Goal: Information Seeking & Learning: Learn about a topic

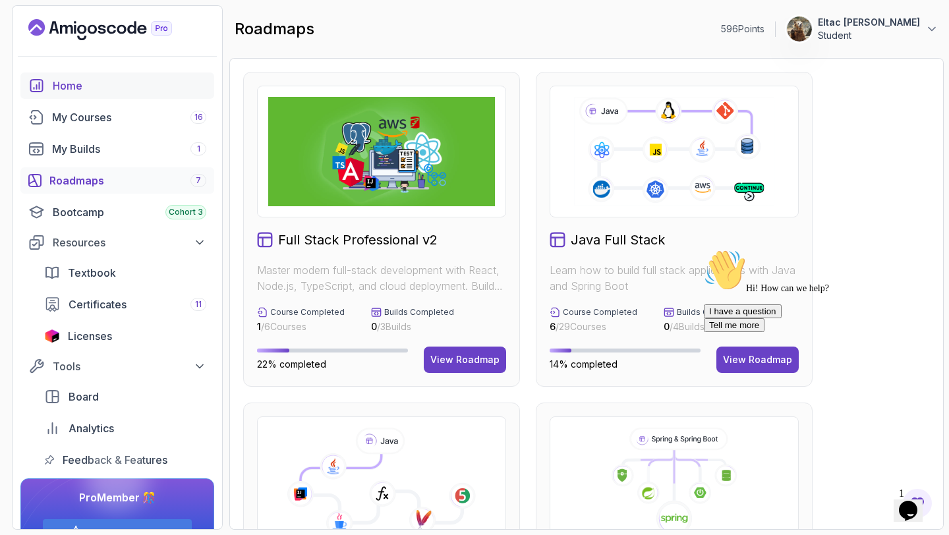
click at [61, 82] on div "Home" at bounding box center [129, 86] width 153 height 16
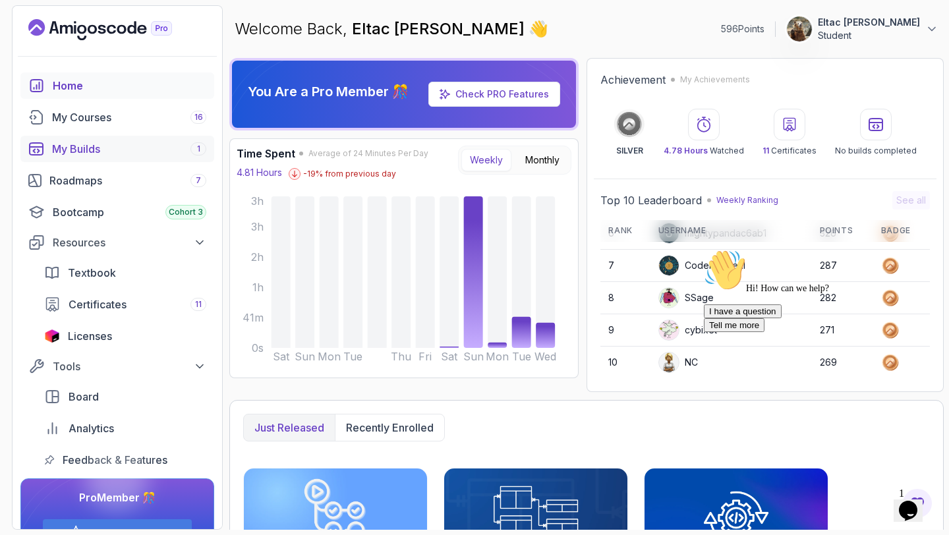
click at [86, 154] on div "My Builds 1" at bounding box center [129, 149] width 154 height 16
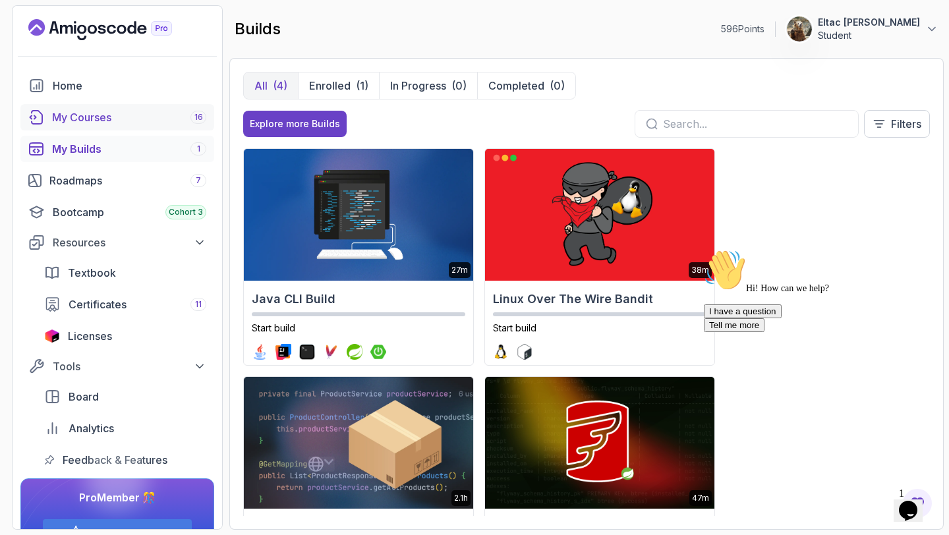
click at [110, 121] on div "My Courses 16" at bounding box center [129, 117] width 154 height 16
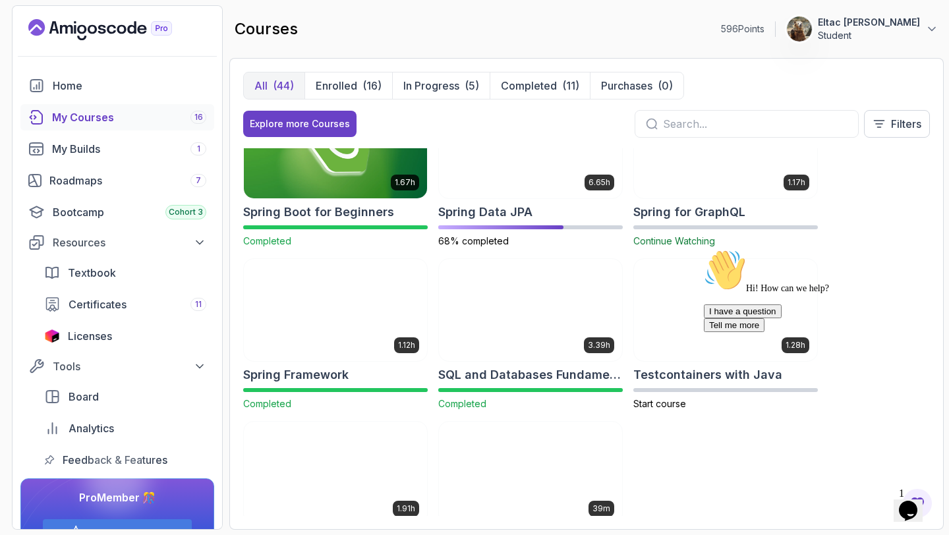
scroll to position [1997, 0]
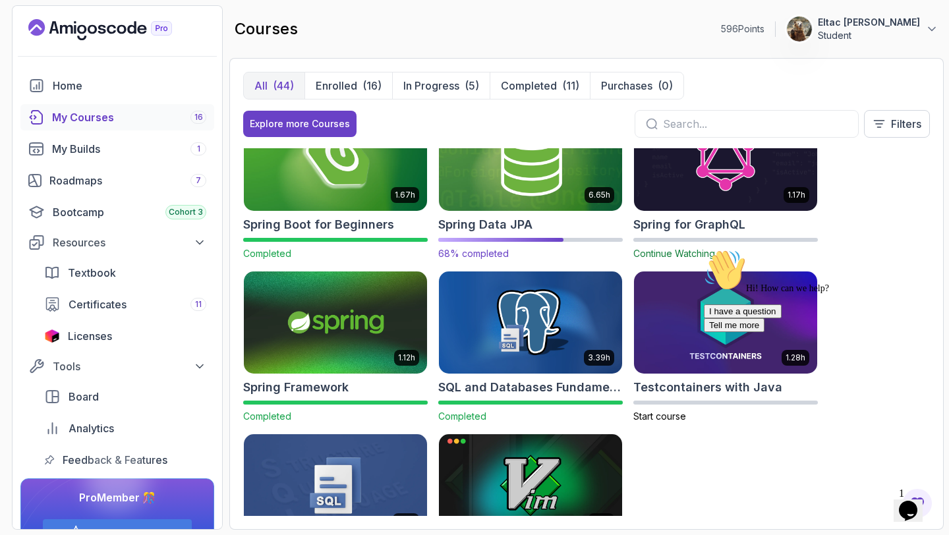
click at [506, 225] on h2 "Spring Data JPA" at bounding box center [485, 224] width 94 height 18
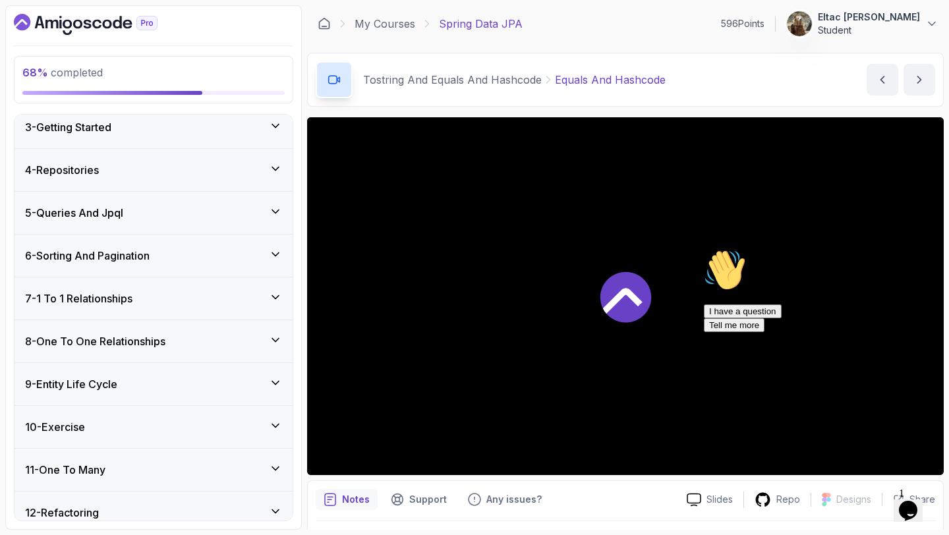
scroll to position [113, 0]
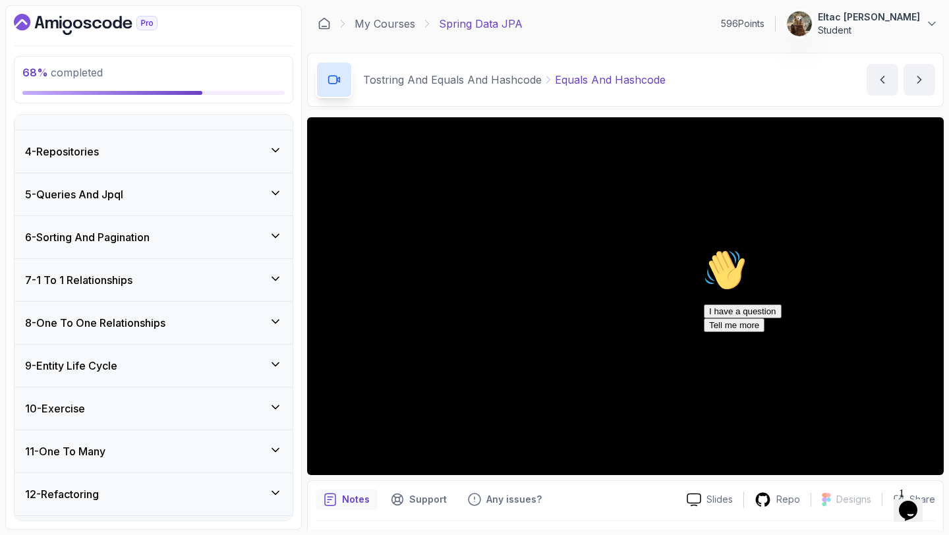
click at [171, 312] on div "8 - One To One Relationships" at bounding box center [153, 323] width 278 height 42
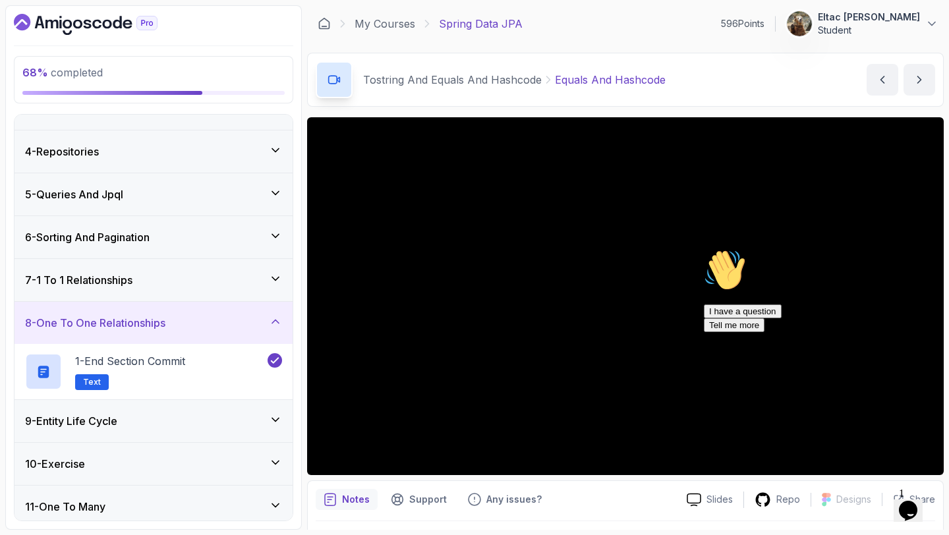
click at [171, 312] on div "8 - One To One Relationships" at bounding box center [153, 323] width 278 height 42
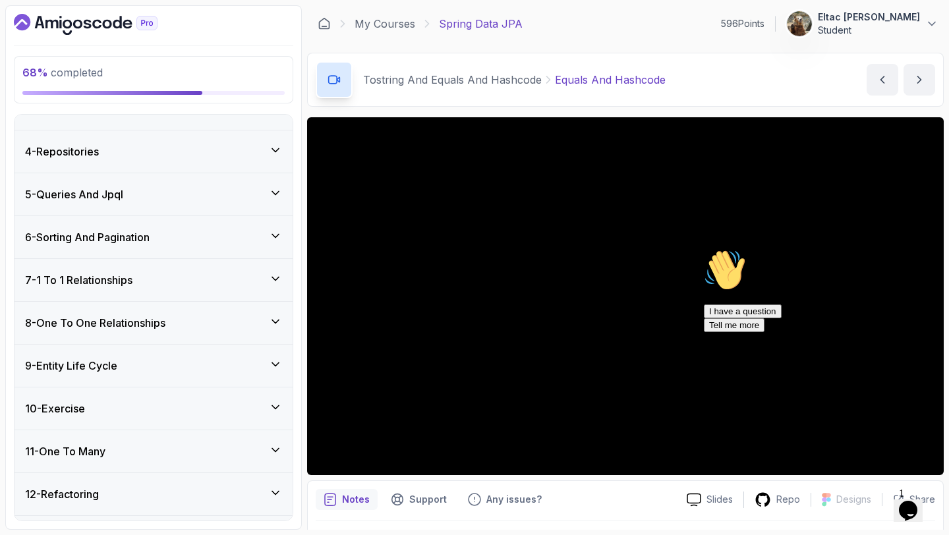
click at [141, 353] on div "9 - Entity Life Cycle" at bounding box center [153, 366] width 278 height 42
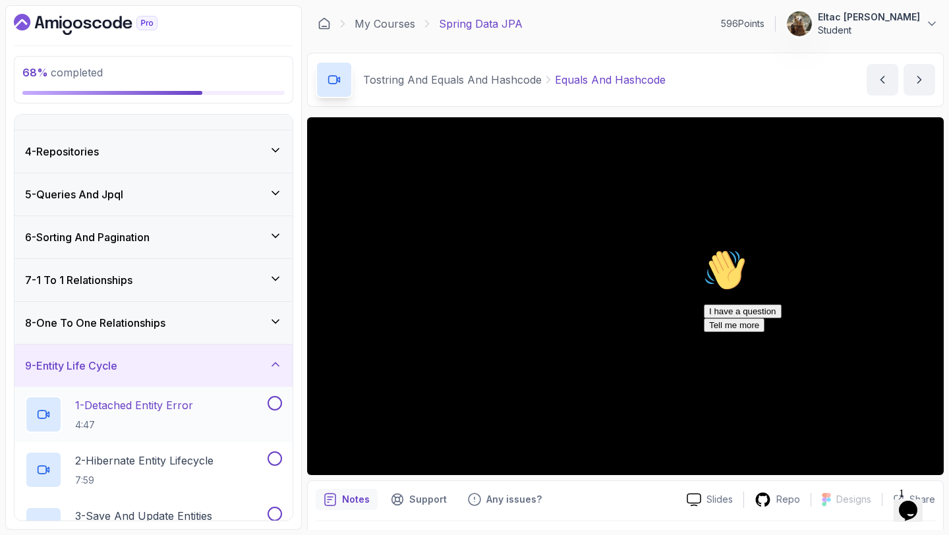
click at [130, 412] on p "1 - Detached Entity Error" at bounding box center [134, 405] width 118 height 16
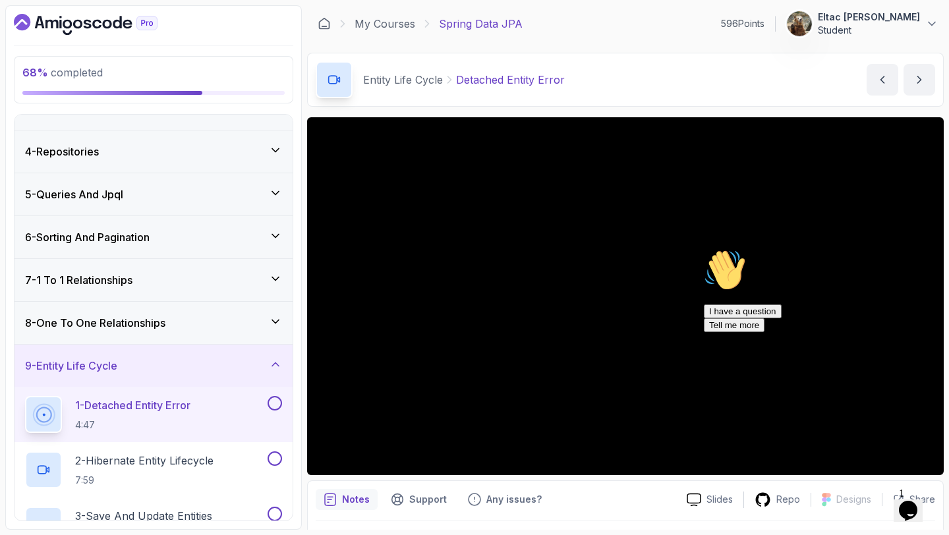
click at [703, 249] on icon "Chat attention grabber" at bounding box center [703, 249] width 0 height 0
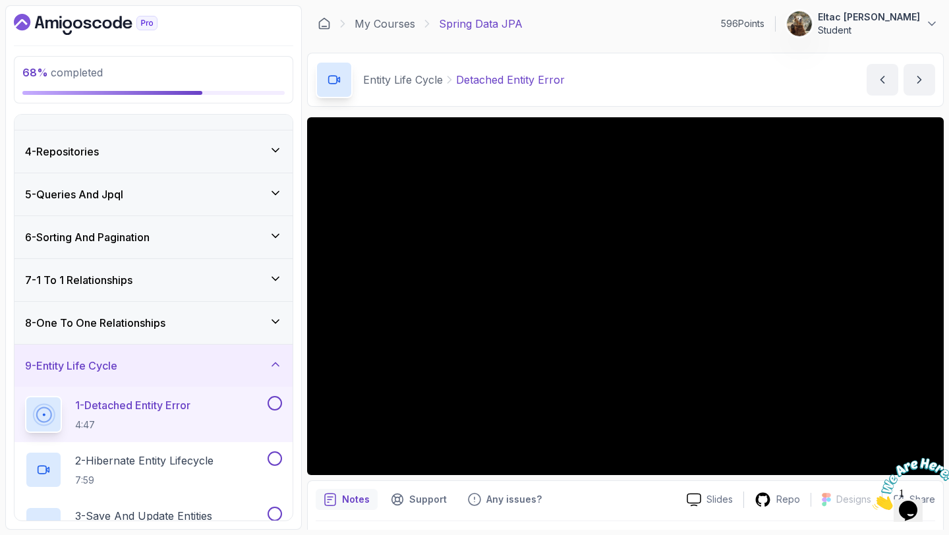
click at [931, 462] on div at bounding box center [907, 484] width 71 height 52
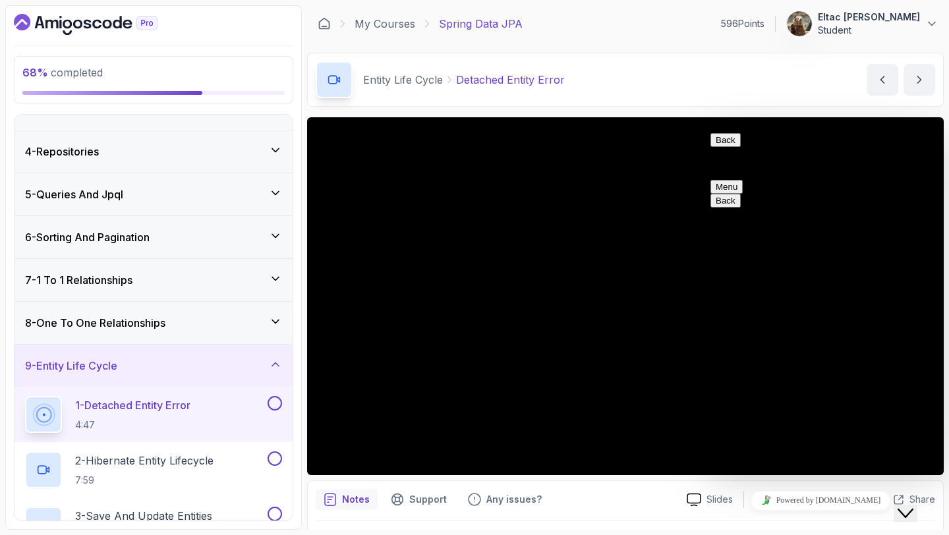
click at [913, 505] on icon "Close Chat This icon closes the chat window." at bounding box center [905, 513] width 16 height 16
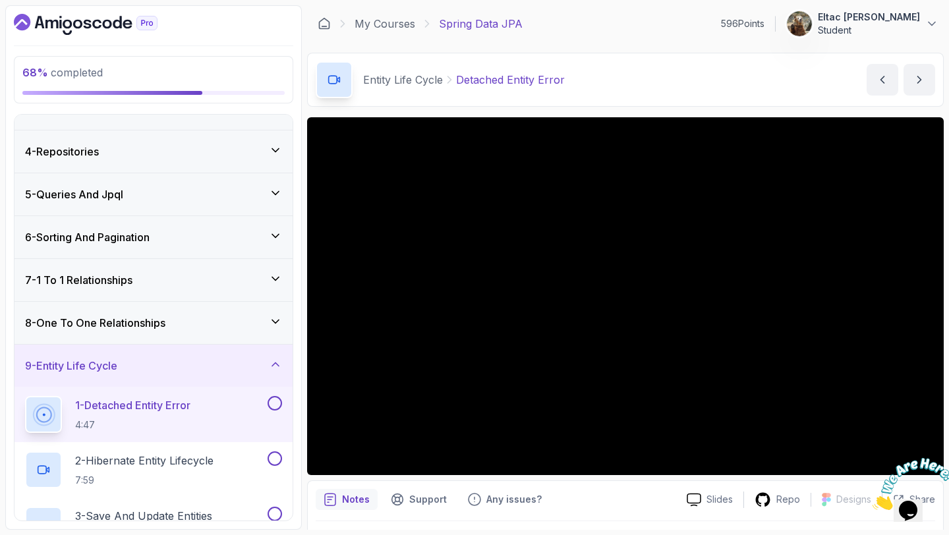
click at [872, 501] on icon "Close" at bounding box center [872, 506] width 0 height 11
click at [696, 70] on div "Entity Life Cycle Detached Entity Error Detached Entity Error by [PERSON_NAME]" at bounding box center [625, 80] width 636 height 54
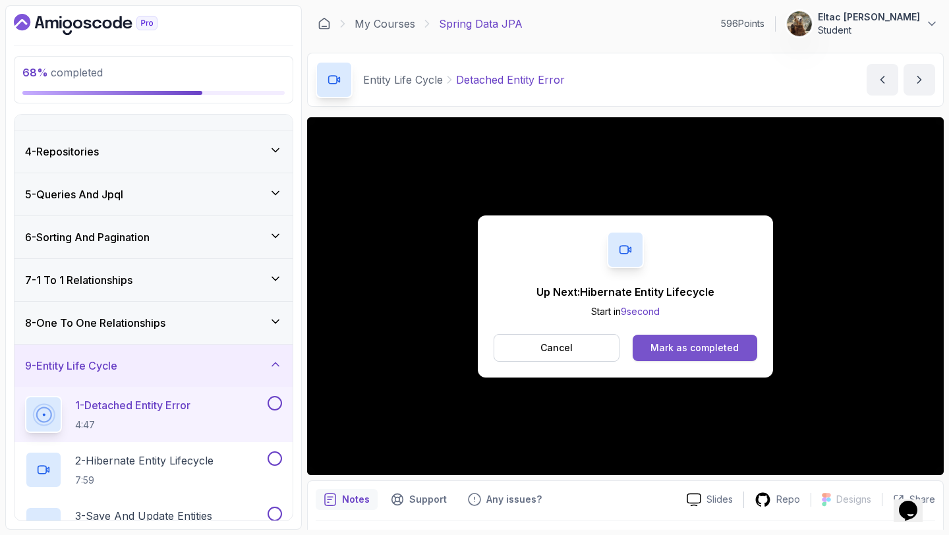
click at [727, 354] on button "Mark as completed" at bounding box center [694, 348] width 124 height 26
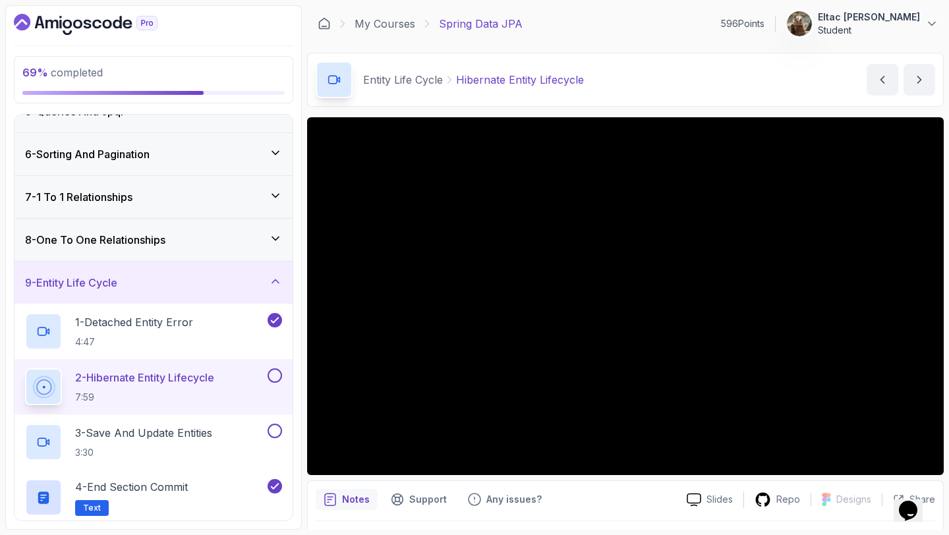
scroll to position [196, 0]
click at [270, 375] on button at bounding box center [274, 375] width 14 height 14
click at [175, 441] on h2 "3 - Save And Update Entities 3:30" at bounding box center [143, 441] width 137 height 34
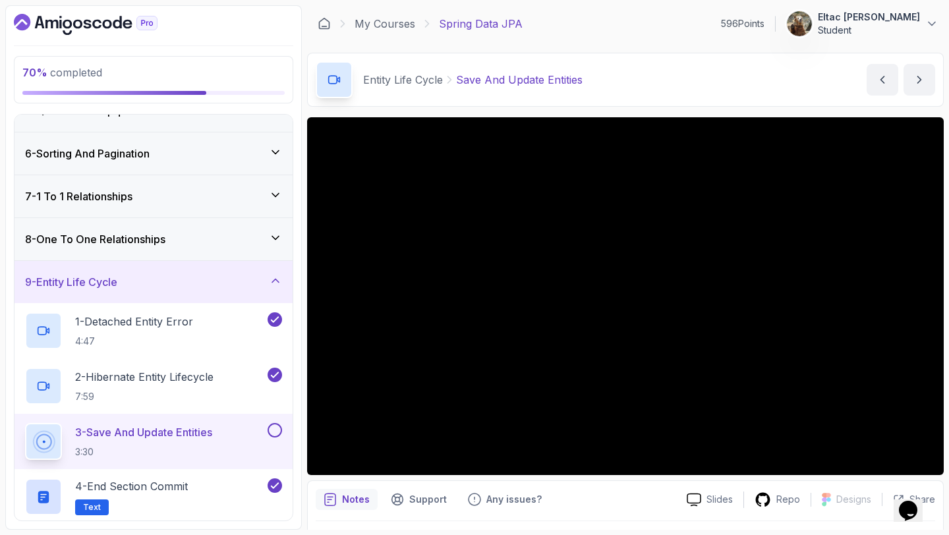
click at [25, 423] on button "3 - Save And Update Entities 3:30" at bounding box center [153, 441] width 257 height 37
click at [276, 426] on button at bounding box center [274, 430] width 14 height 14
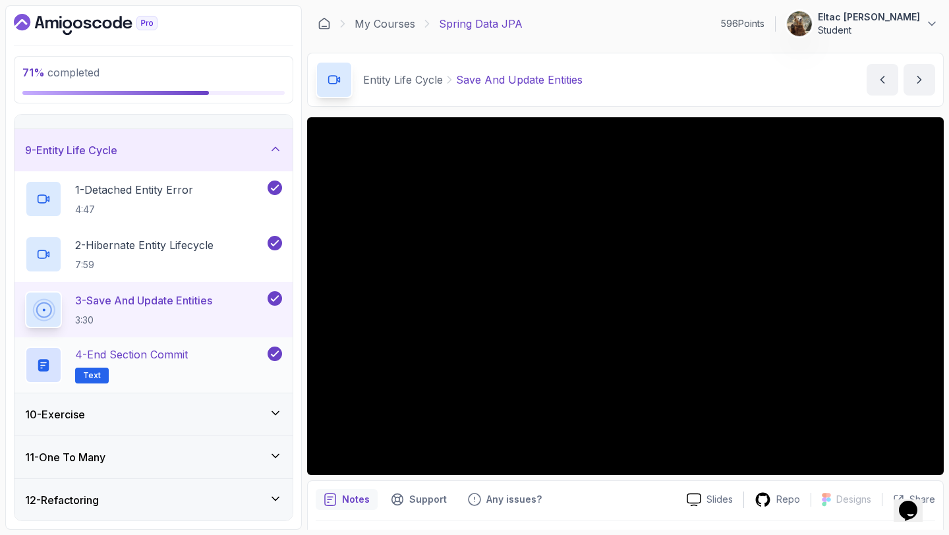
scroll to position [325, 0]
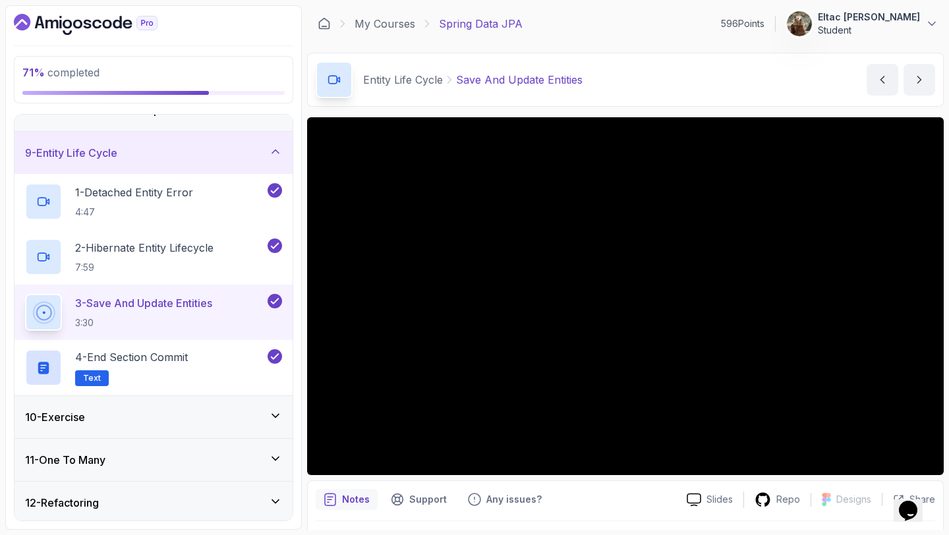
click at [263, 149] on div "9 - Entity Life Cycle" at bounding box center [153, 153] width 257 height 16
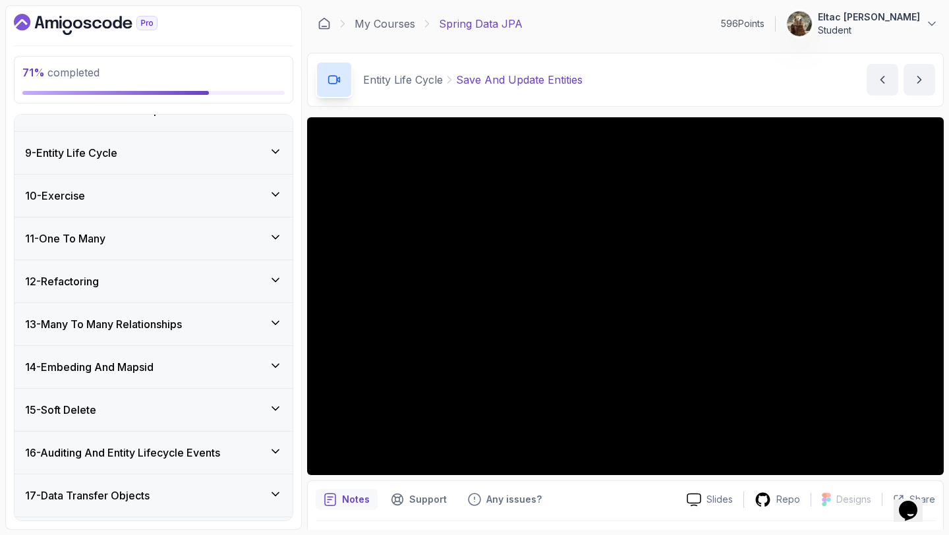
click at [204, 202] on div "10 - Exercise" at bounding box center [153, 196] width 257 height 16
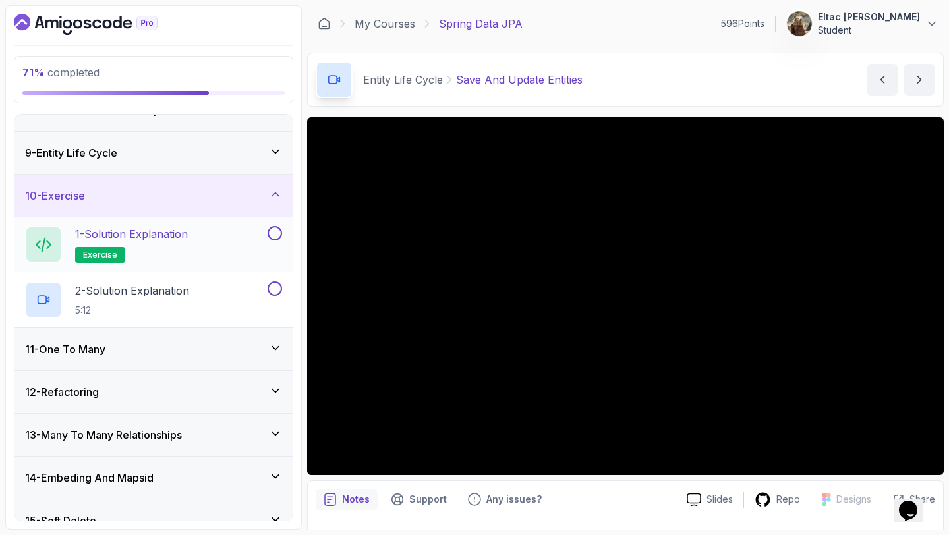
click at [271, 228] on button at bounding box center [274, 233] width 14 height 14
click at [272, 287] on button at bounding box center [274, 288] width 14 height 14
click at [196, 250] on div "1 - Solution Explanation exercise" at bounding box center [145, 244] width 240 height 37
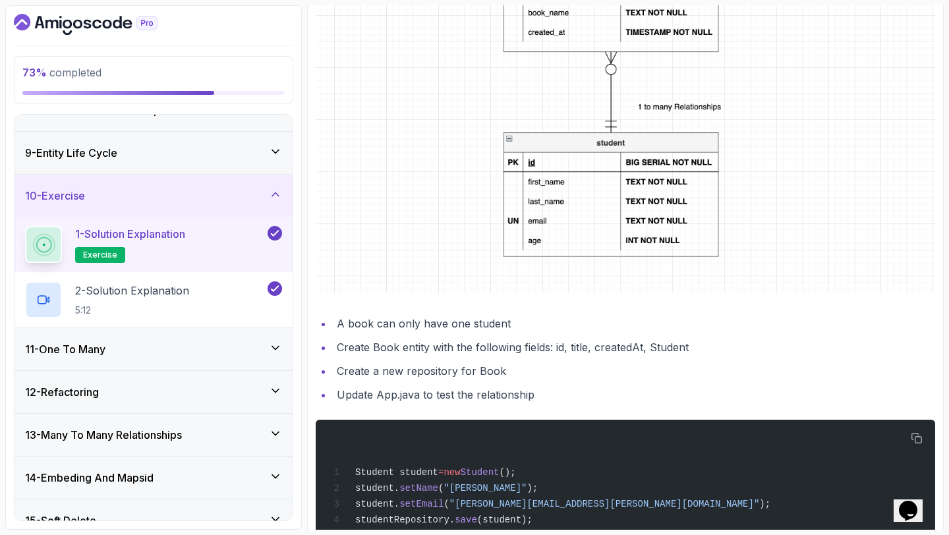
scroll to position [532, 0]
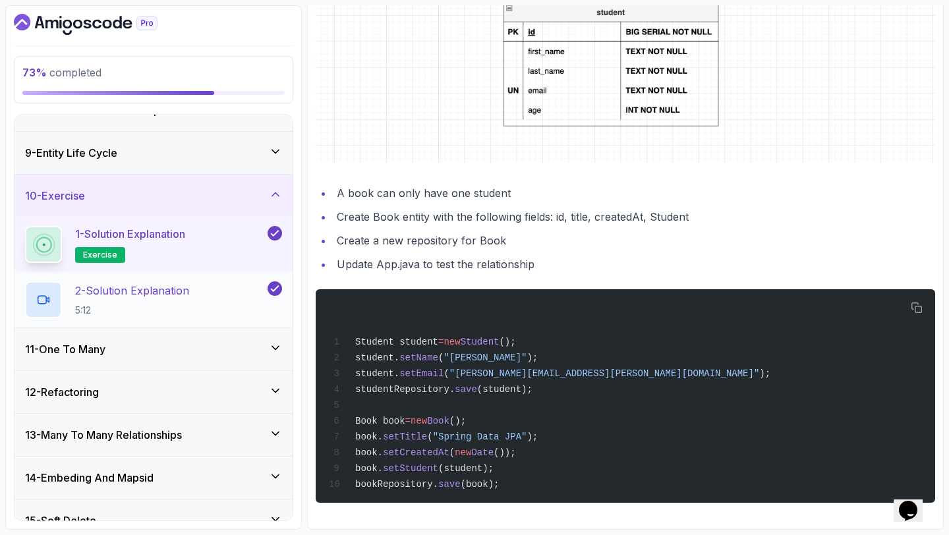
click at [189, 287] on p "2 - Solution Explanation" at bounding box center [132, 291] width 114 height 16
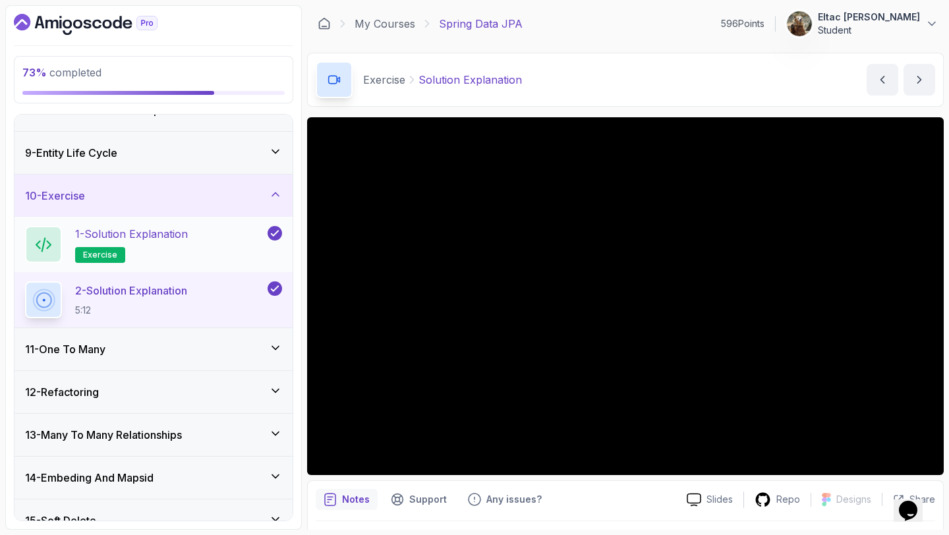
click at [184, 243] on h2 "1 - Solution Explanation exercise" at bounding box center [131, 244] width 113 height 37
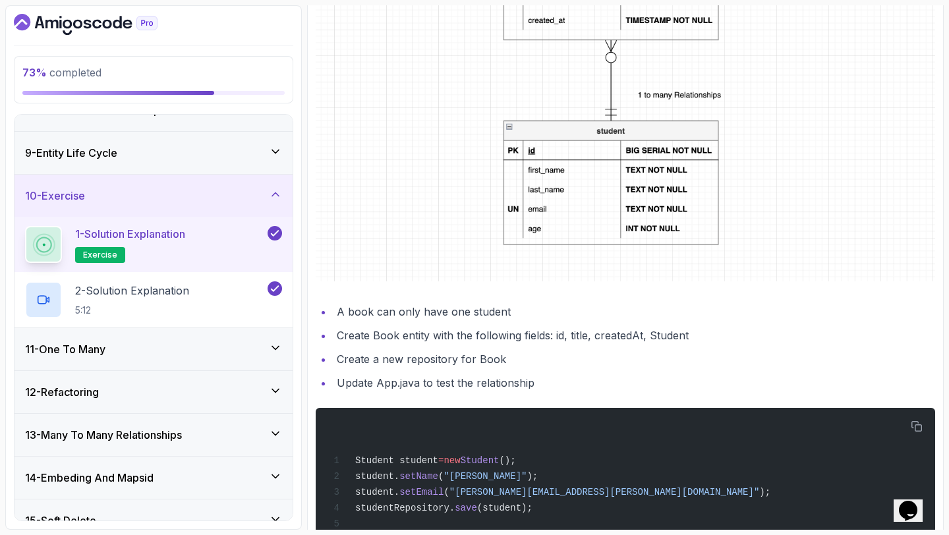
scroll to position [532, 0]
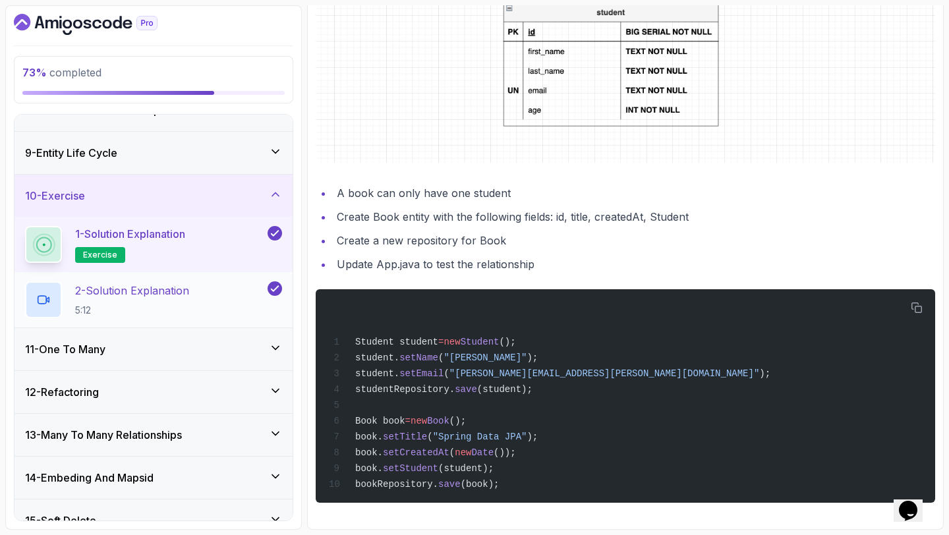
click at [126, 325] on div "2 - Solution Explanation 5:12" at bounding box center [153, 299] width 278 height 55
click at [123, 340] on div "11 - One To Many" at bounding box center [153, 349] width 278 height 42
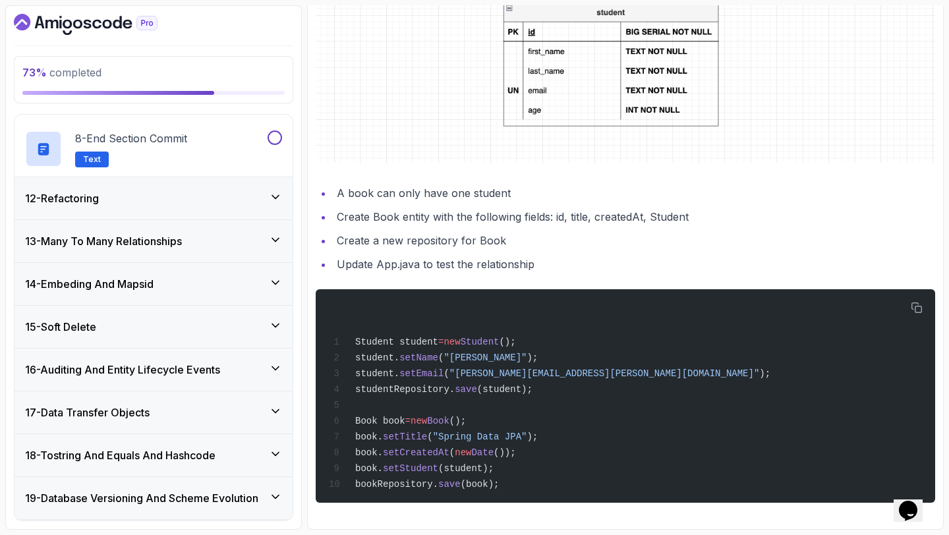
scroll to position [935, 0]
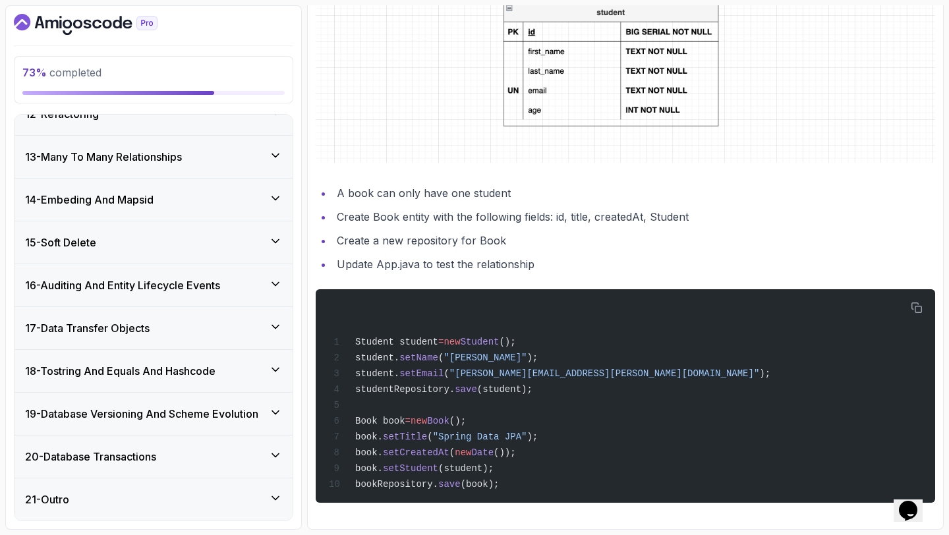
click at [123, 322] on h3 "17 - Data Transfer Objects" at bounding box center [87, 328] width 124 height 16
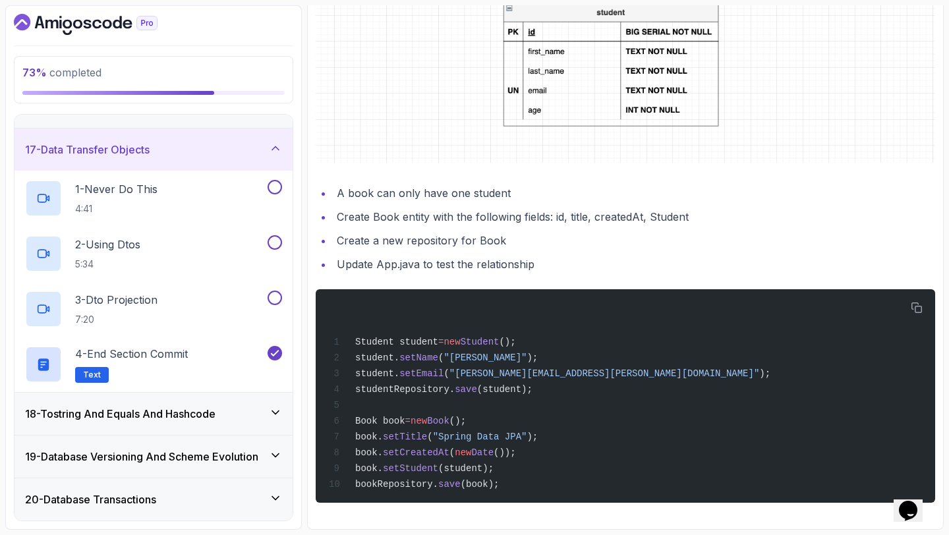
scroll to position [714, 0]
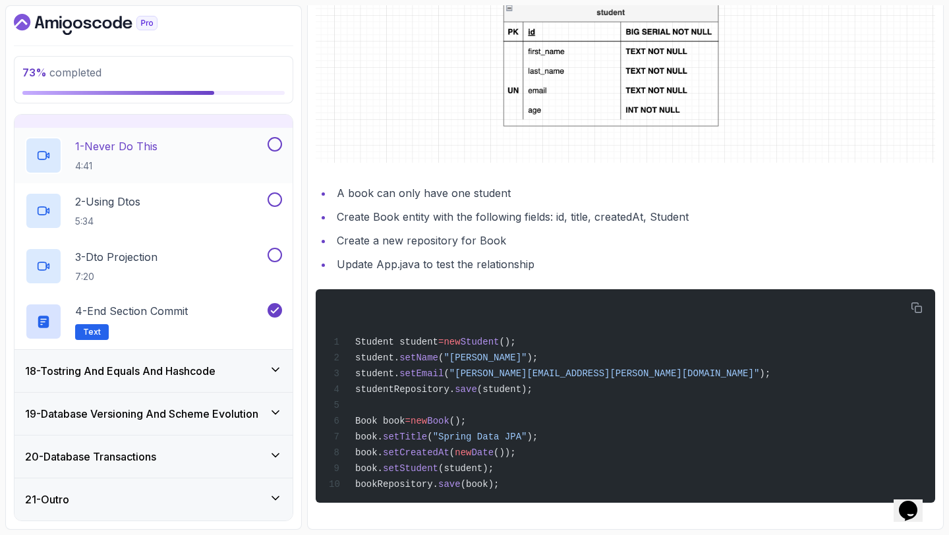
click at [140, 152] on p "1 - Never Do This" at bounding box center [116, 146] width 82 height 16
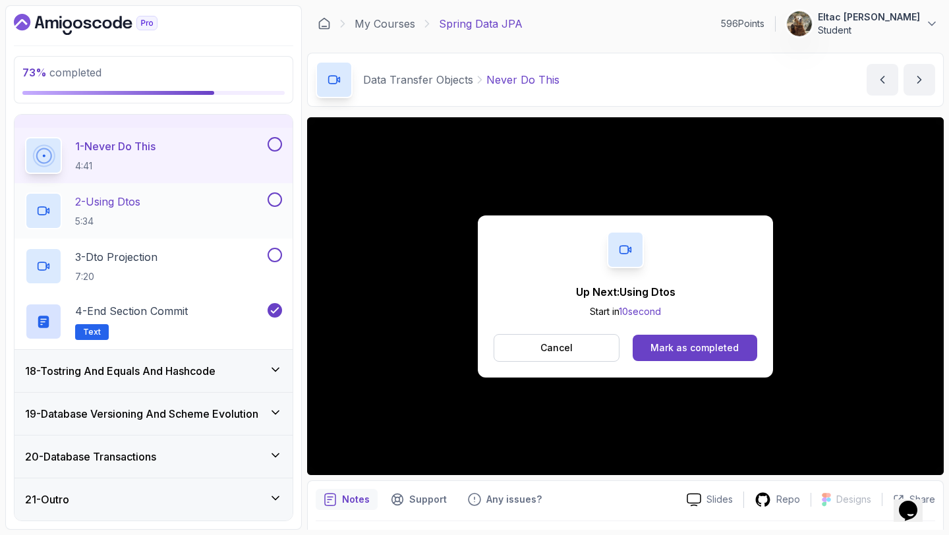
click at [104, 213] on h2 "2 - Using Dtos 5:34" at bounding box center [107, 211] width 65 height 34
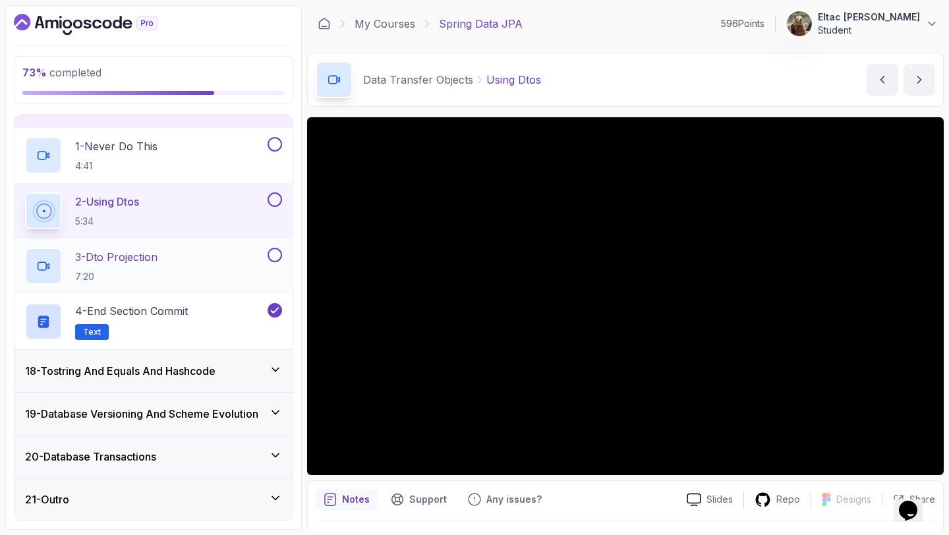
click at [180, 263] on div "3 - Dto Projection 7:20" at bounding box center [145, 266] width 240 height 37
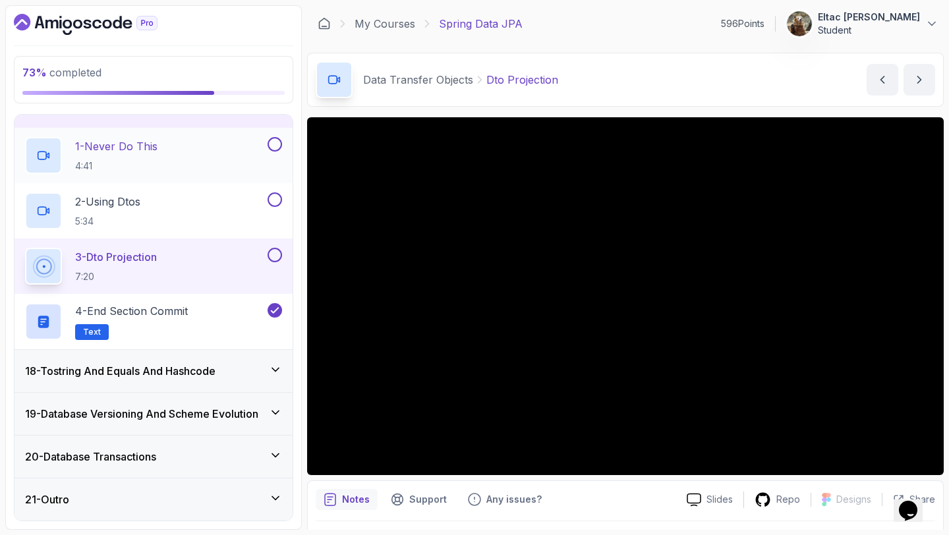
click at [276, 144] on button at bounding box center [274, 144] width 14 height 14
click at [277, 199] on button at bounding box center [274, 199] width 14 height 14
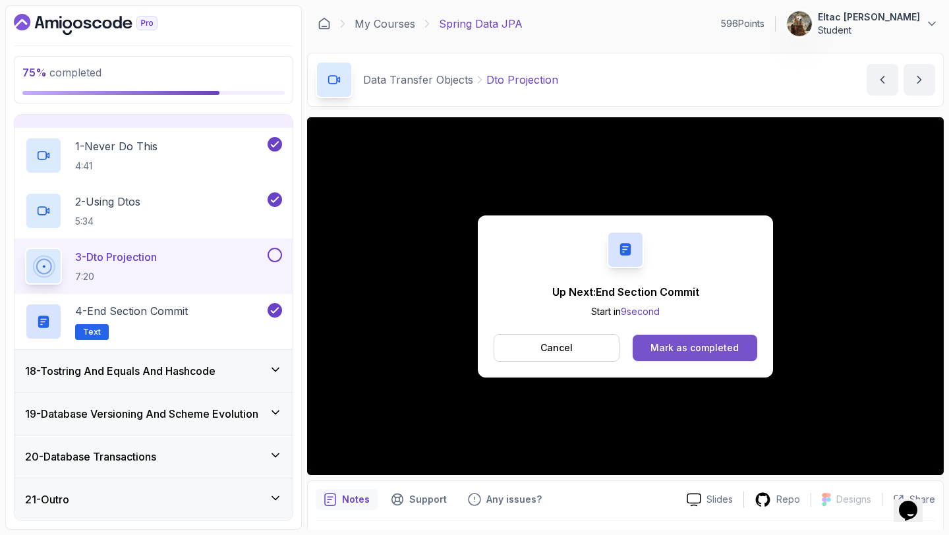
click at [686, 354] on button "Mark as completed" at bounding box center [694, 348] width 124 height 26
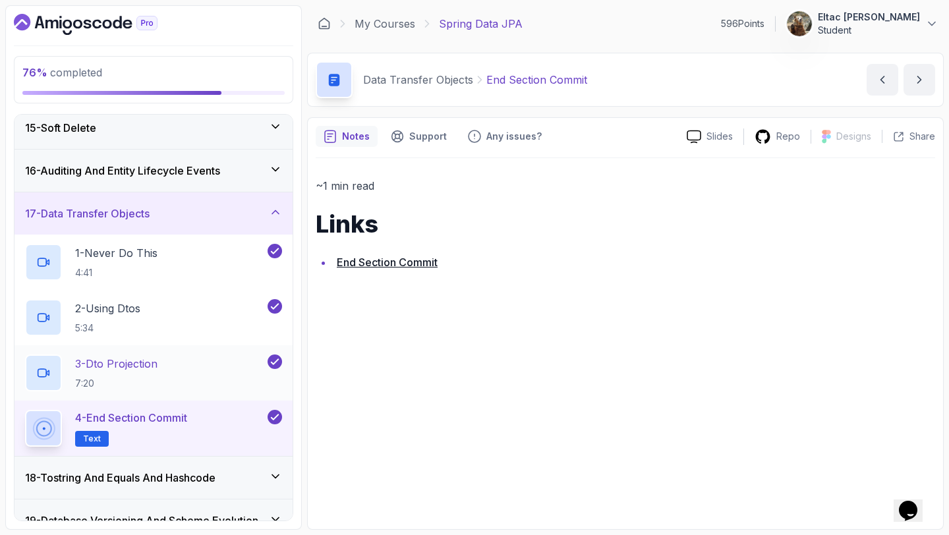
scroll to position [606, 0]
click at [197, 222] on div "17 - Data Transfer Objects" at bounding box center [153, 215] width 278 height 42
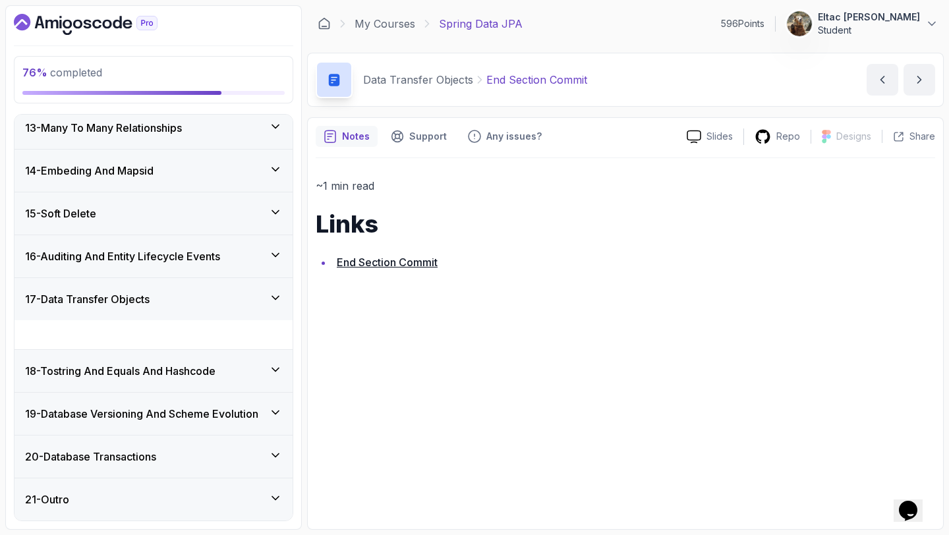
scroll to position [493, 0]
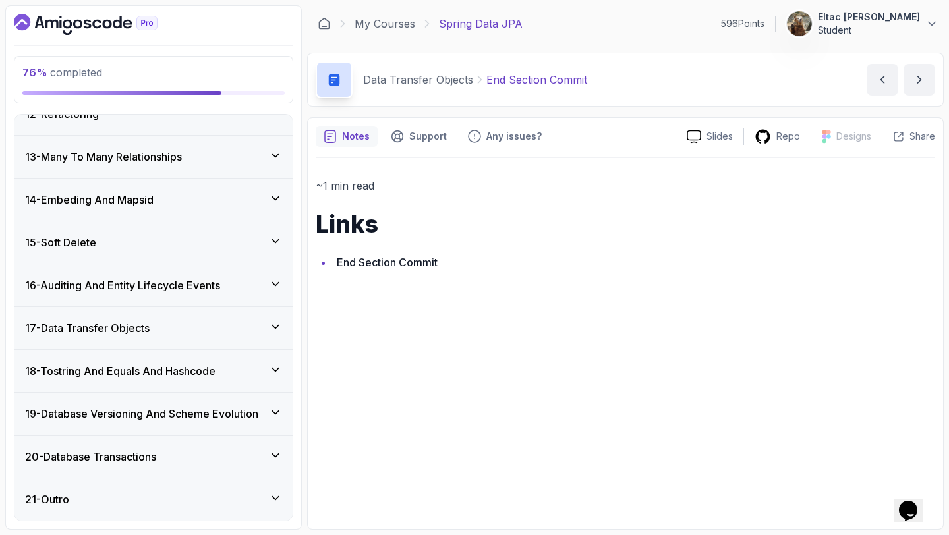
click at [148, 289] on h3 "16 - Auditing And Entity Lifecycle Events" at bounding box center [122, 285] width 195 height 16
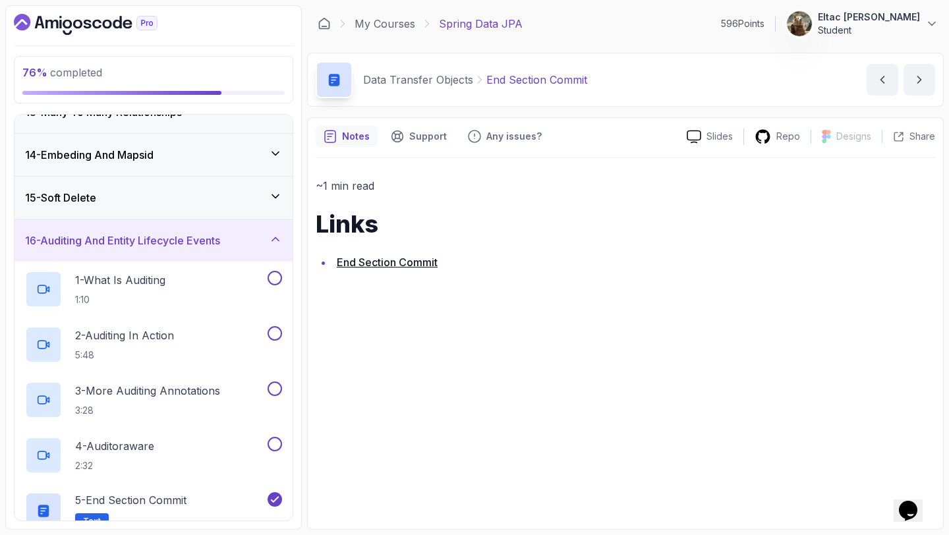
scroll to position [518, 0]
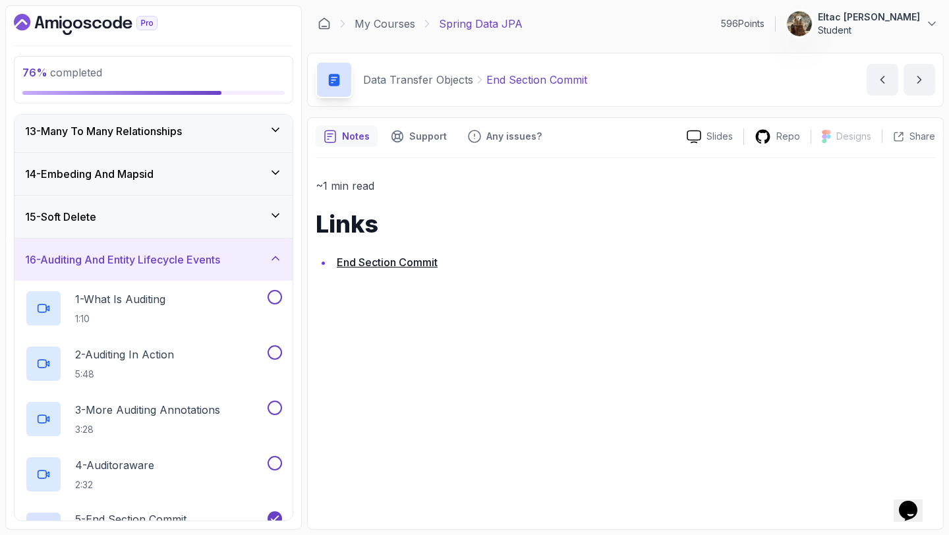
click at [157, 215] on div "15 - Soft Delete" at bounding box center [153, 217] width 257 height 16
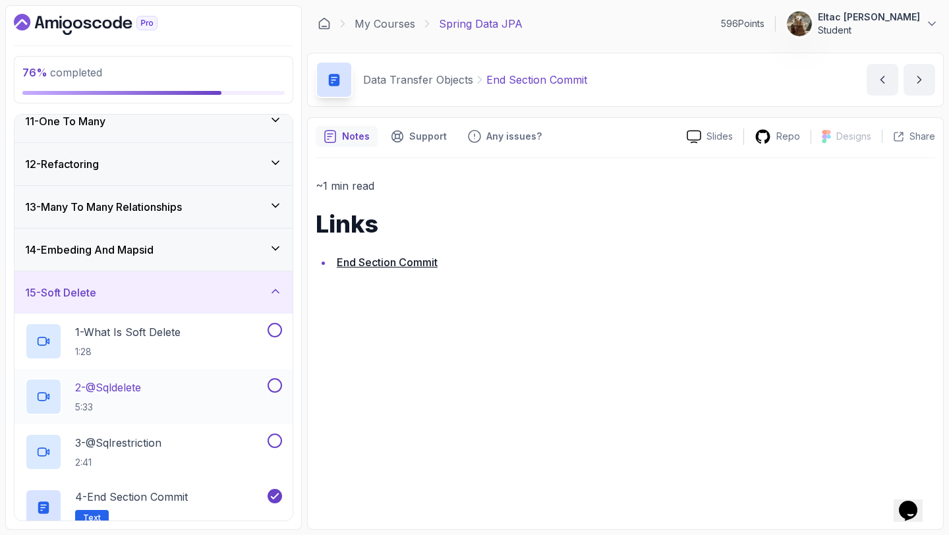
scroll to position [442, 0]
click at [182, 209] on h3 "13 - Many To Many Relationships" at bounding box center [103, 208] width 157 height 16
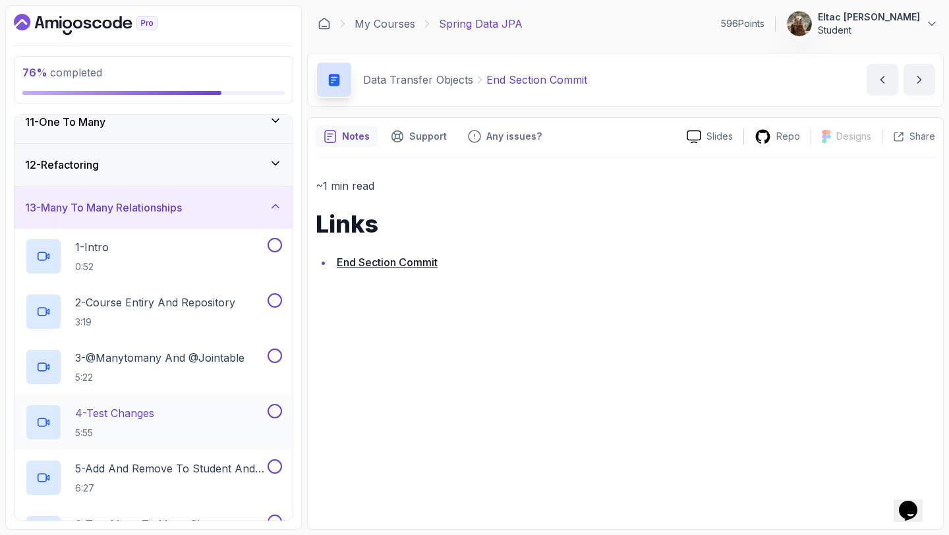
scroll to position [880, 0]
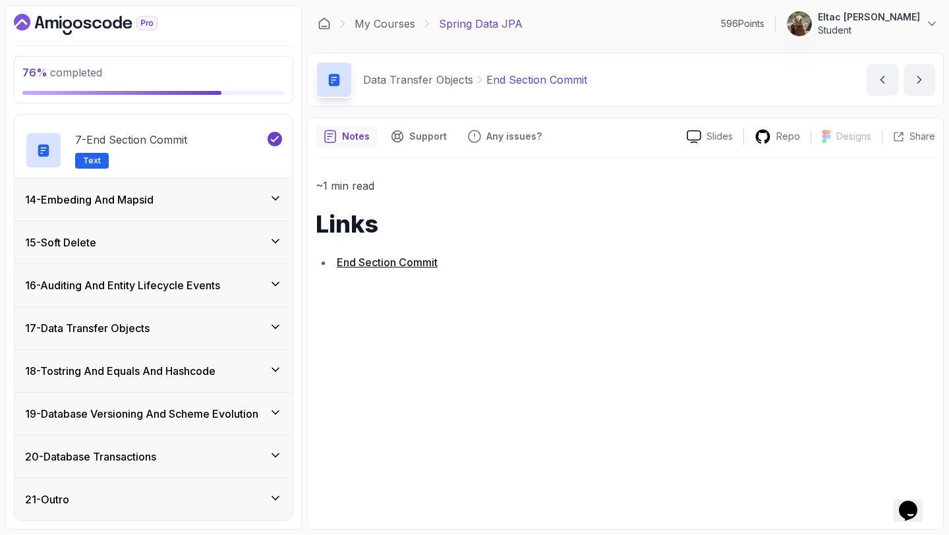
click at [80, 27] on icon "Dashboard" at bounding box center [77, 24] width 9 height 9
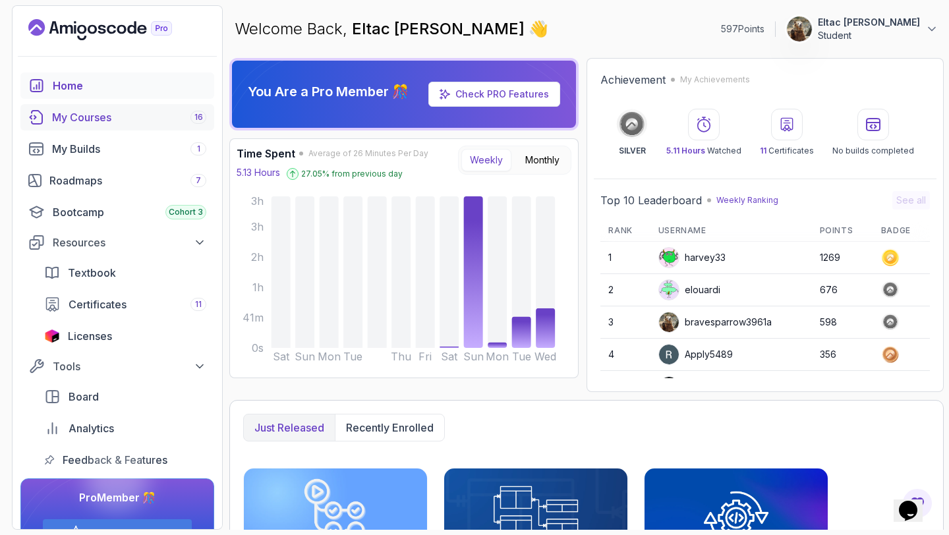
click at [120, 121] on div "My Courses 16" at bounding box center [129, 117] width 154 height 16
